Goal: Transaction & Acquisition: Book appointment/travel/reservation

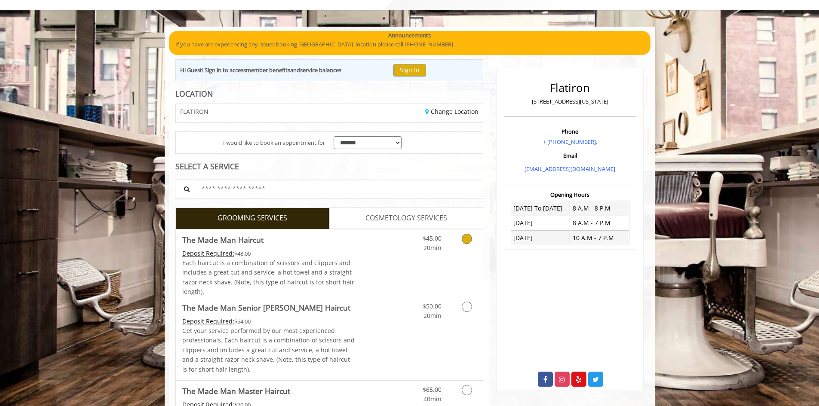
click at [460, 238] on link "Grooming services" at bounding box center [466, 242] width 22 height 24
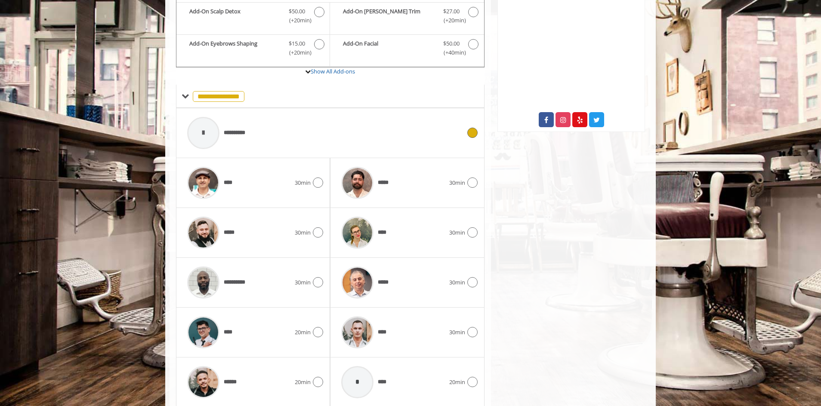
scroll to position [334, 0]
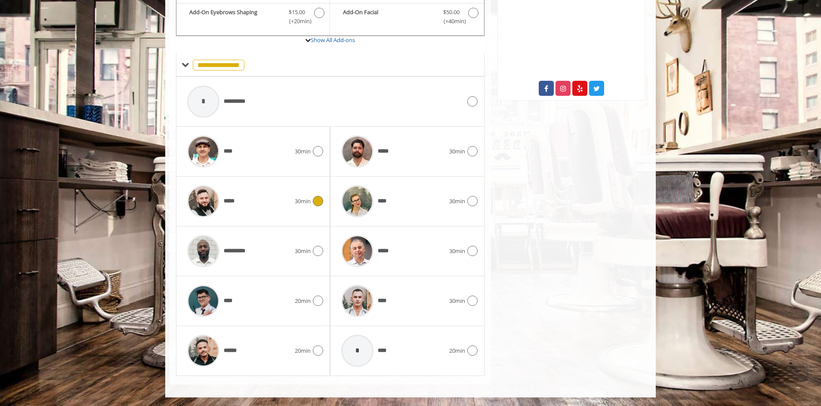
click at [311, 207] on div "***** 30min" at bounding box center [253, 201] width 140 height 41
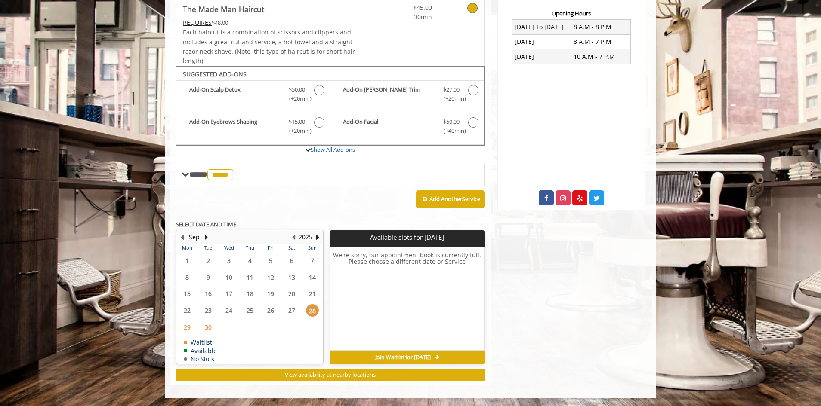
scroll to position [225, 0]
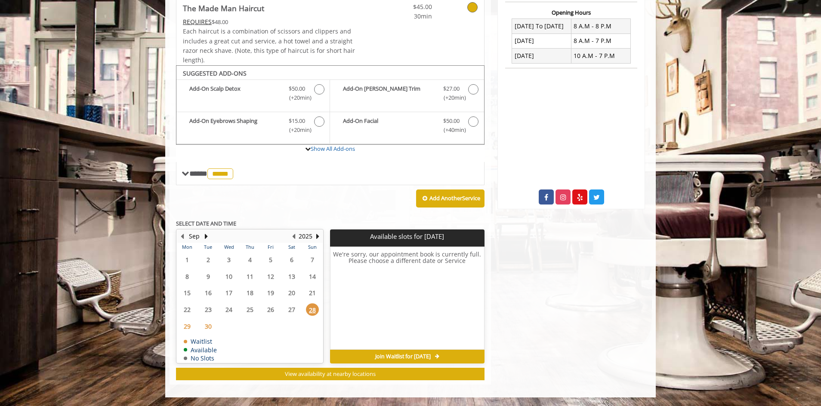
click at [188, 328] on span "29" at bounding box center [187, 326] width 13 height 12
click at [210, 329] on span "30" at bounding box center [208, 326] width 13 height 12
click at [316, 237] on button "Next Year" at bounding box center [317, 236] width 7 height 9
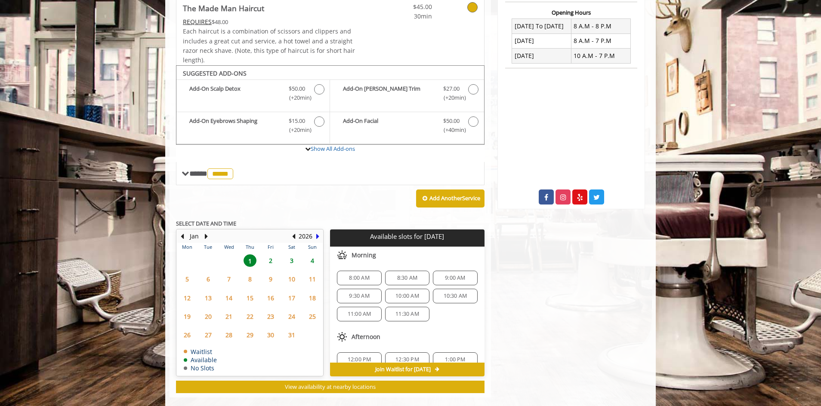
scroll to position [238, 0]
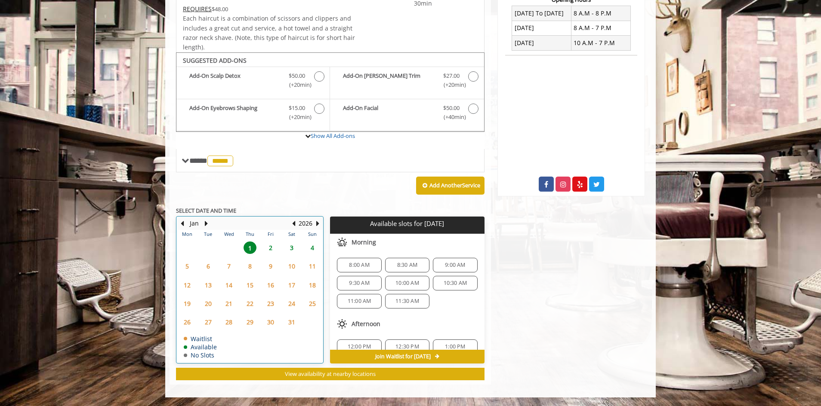
click at [236, 240] on table "Mon Tue Wed Thu Fri Sat Sun 29 30 31 1 2 3 4 5 6 7 8 9 10 11 12 13 14 15 16 17 …" at bounding box center [250, 296] width 146 height 133
click at [229, 238] on th "Wed" at bounding box center [228, 234] width 21 height 9
click at [293, 226] on button "Previous Year" at bounding box center [293, 223] width 7 height 9
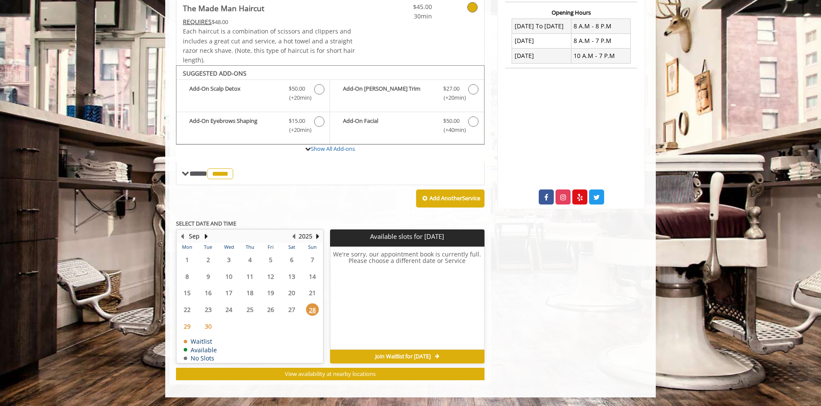
click at [188, 328] on span "29" at bounding box center [187, 326] width 13 height 12
